Goal: Transaction & Acquisition: Purchase product/service

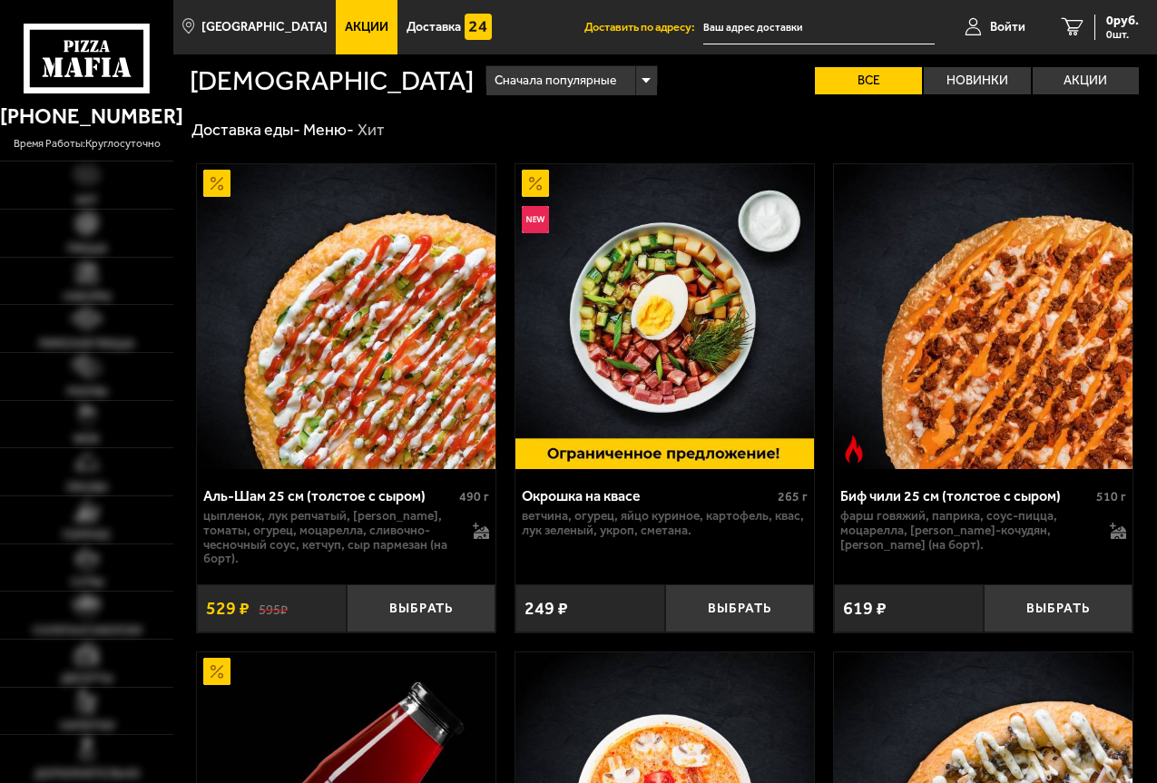
type input "[STREET_ADDRESS]"
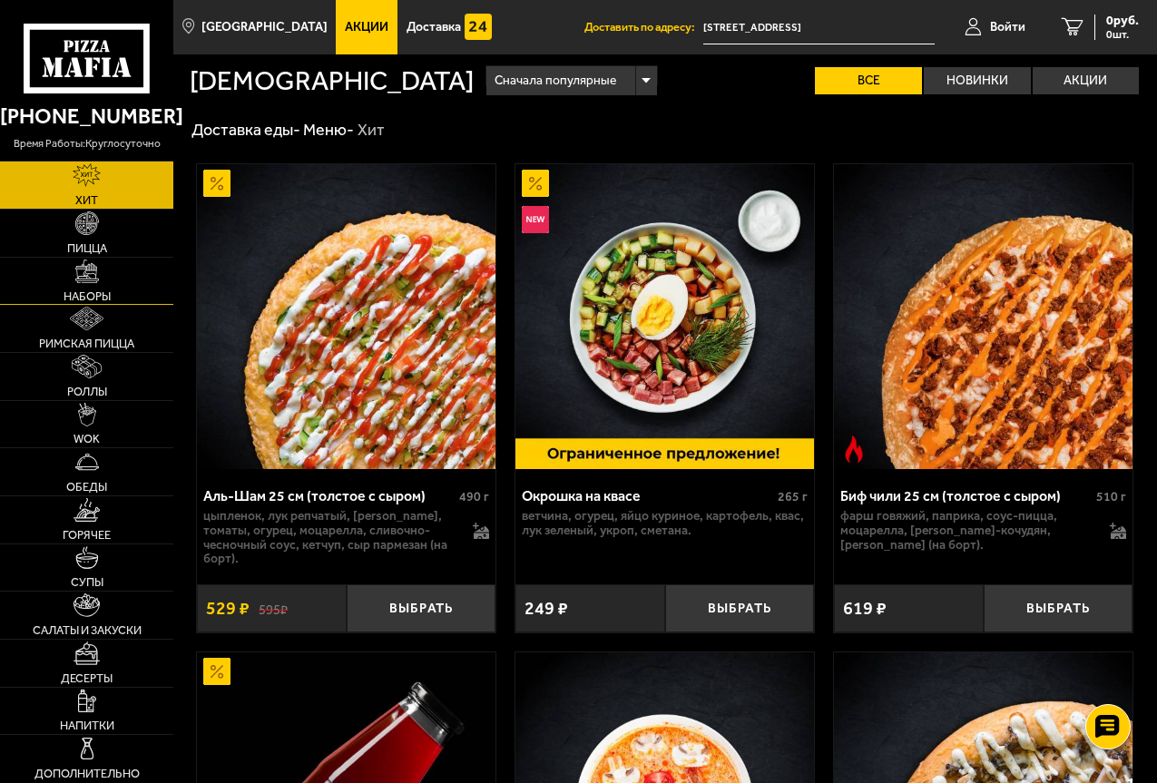
click at [136, 275] on link "Наборы" at bounding box center [86, 281] width 173 height 47
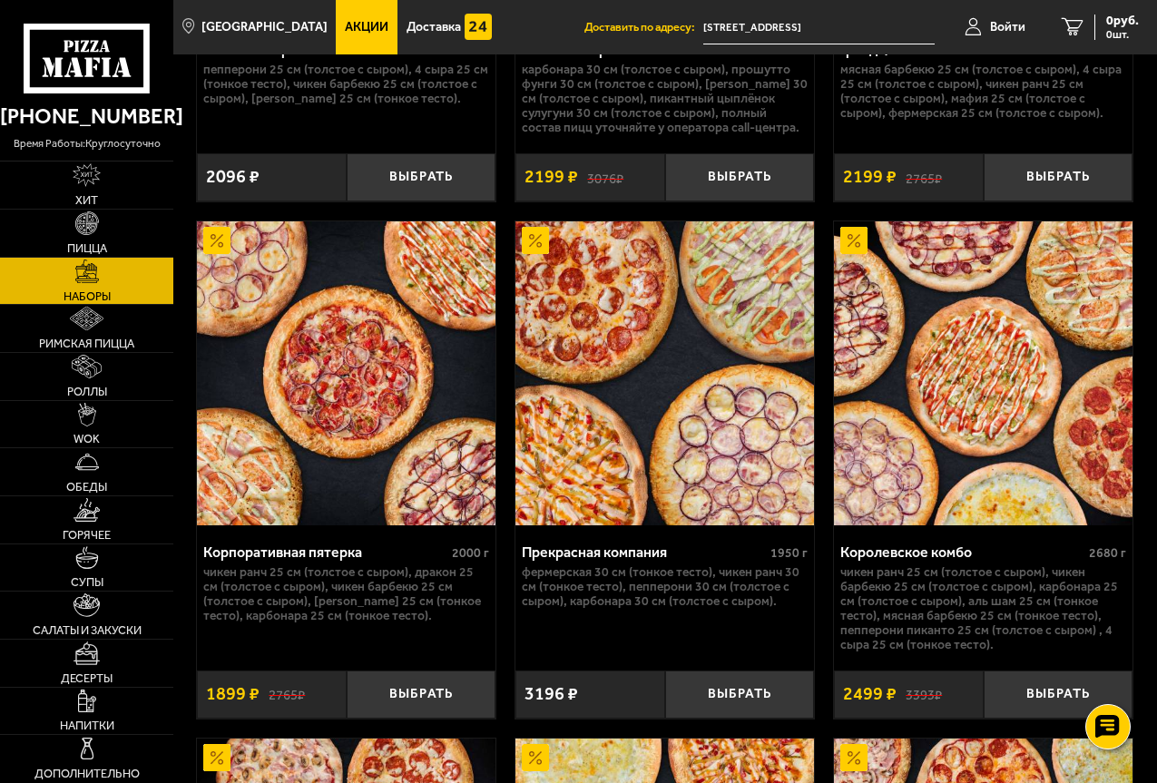
scroll to position [4357, 0]
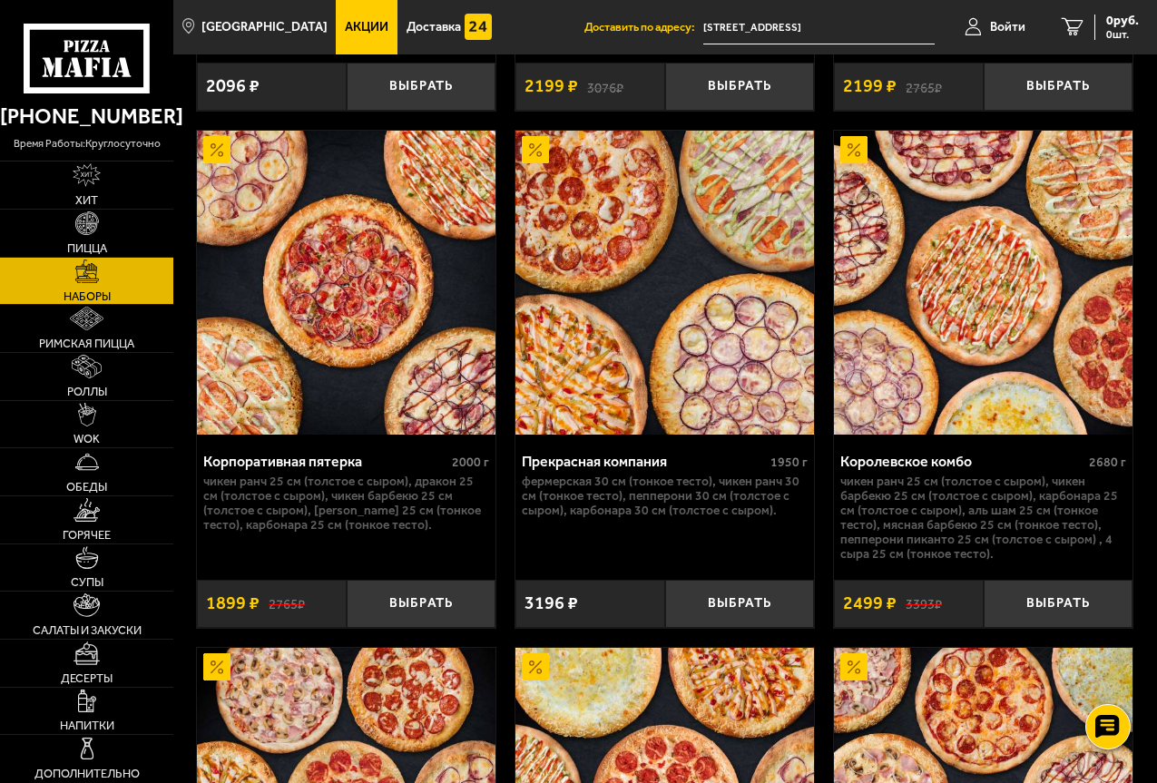
click at [988, 435] on img at bounding box center [983, 283] width 299 height 305
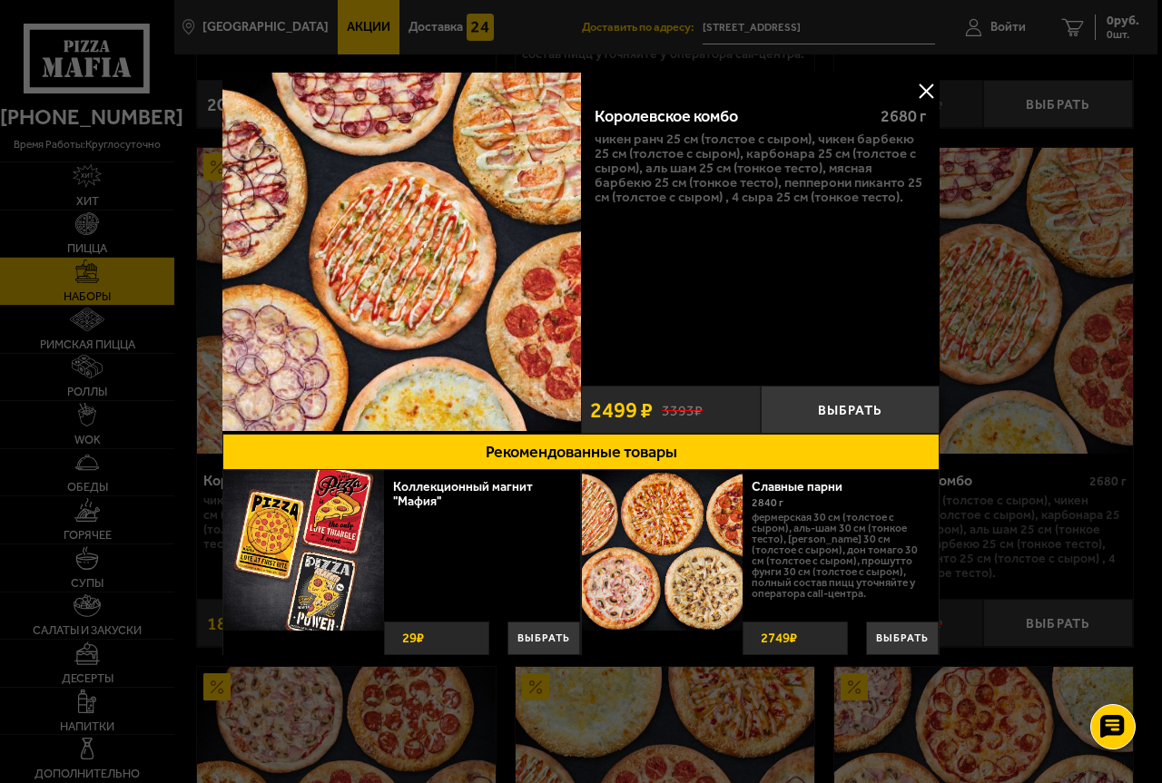
click at [923, 88] on button at bounding box center [925, 90] width 27 height 27
